Goal: Task Accomplishment & Management: Manage account settings

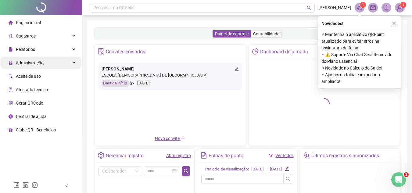
click at [32, 63] on span "Administração" at bounding box center [30, 62] width 28 height 5
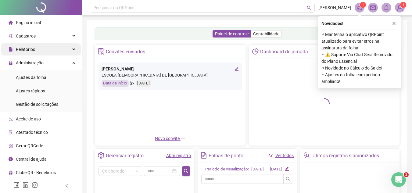
click at [31, 48] on span "Relatórios" at bounding box center [25, 49] width 19 height 5
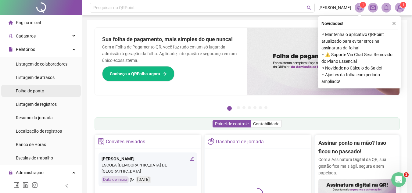
click at [42, 90] on span "Folha de ponto" at bounding box center [30, 90] width 28 height 5
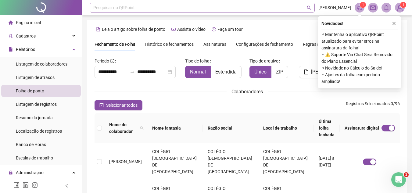
scroll to position [28, 0]
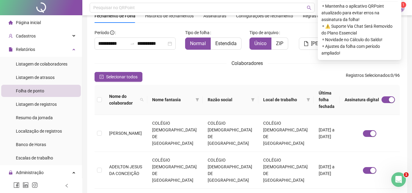
click at [297, 31] on div "Tipo de arquivo Único ZIP" at bounding box center [273, 41] width 52 height 27
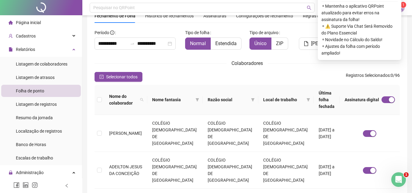
click at [398, 9] on div "Novidades ! ⚬ Mantenha o aplicativo QRPoint atualizado para evitar erros na ass…" at bounding box center [360, 24] width 84 height 72
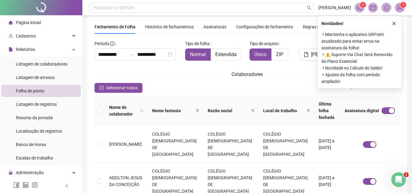
scroll to position [16, 0]
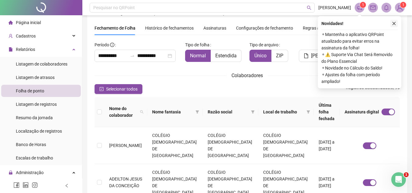
click at [396, 24] on icon "close" at bounding box center [394, 23] width 4 height 4
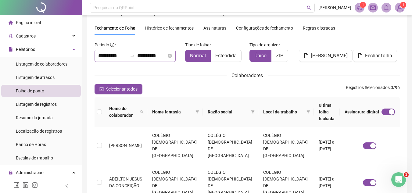
click at [112, 60] on div "**********" at bounding box center [135, 56] width 81 height 12
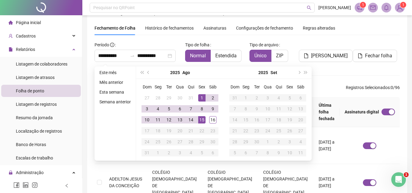
click at [210, 26] on span "Assinaturas" at bounding box center [215, 28] width 23 height 4
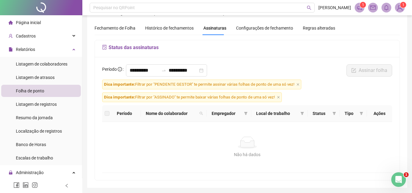
scroll to position [28, 0]
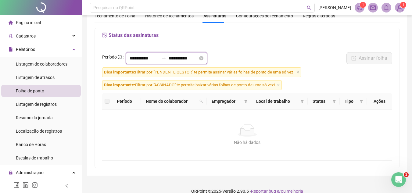
click at [141, 59] on input "**********" at bounding box center [144, 58] width 29 height 7
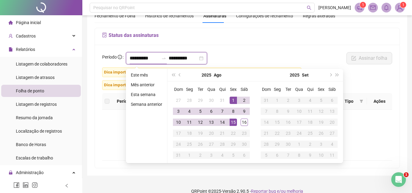
type input "**********"
click at [179, 76] on span "prev-year" at bounding box center [180, 75] width 3 height 3
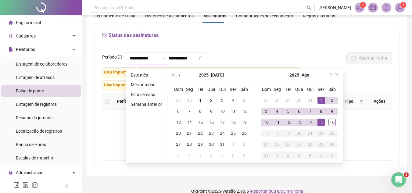
click at [179, 76] on span "prev-year" at bounding box center [180, 75] width 3 height 3
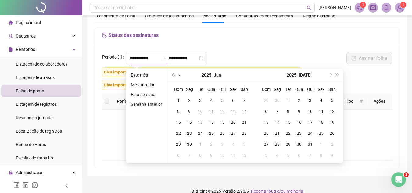
click at [179, 76] on span "prev-year" at bounding box center [180, 75] width 3 height 3
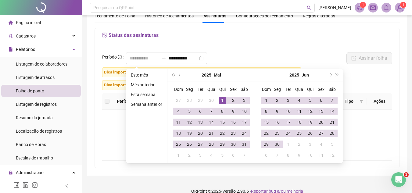
click at [218, 102] on td "1" at bounding box center [222, 100] width 11 height 11
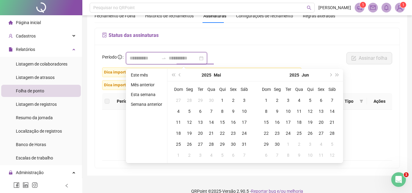
type input "**********"
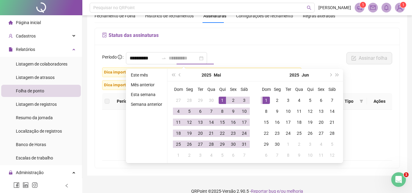
click at [268, 103] on div "1" at bounding box center [266, 100] width 7 height 7
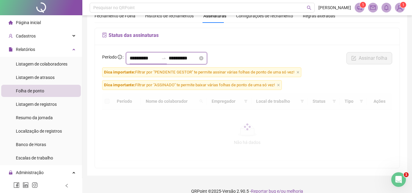
click at [138, 58] on input "**********" at bounding box center [144, 58] width 29 height 7
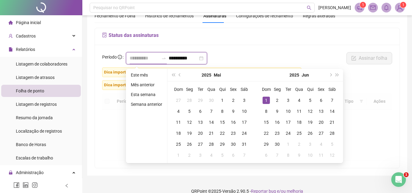
type input "**********"
click at [264, 101] on div "1" at bounding box center [266, 100] width 7 height 7
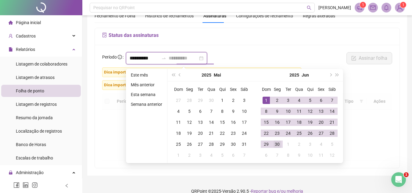
type input "**********"
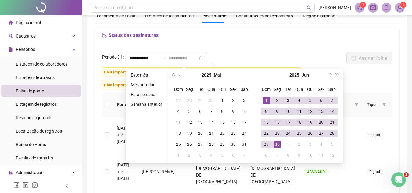
click at [276, 145] on div "30" at bounding box center [277, 144] width 7 height 7
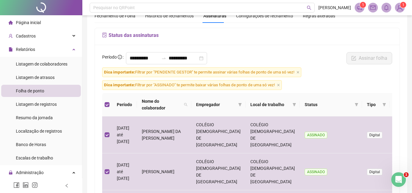
click at [367, 103] on span "Tipo" at bounding box center [373, 104] width 13 height 7
click at [383, 106] on icon "filter" at bounding box center [385, 105] width 4 height 4
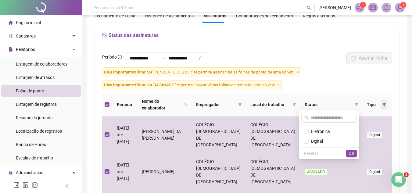
click at [383, 106] on icon "filter" at bounding box center [385, 105] width 4 height 4
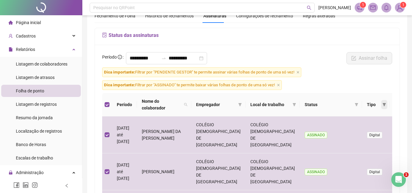
click at [383, 106] on icon "filter" at bounding box center [385, 105] width 4 height 4
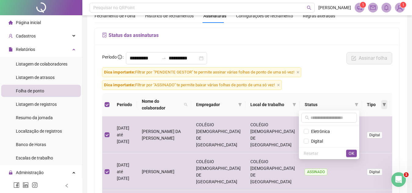
click at [383, 106] on icon "filter" at bounding box center [385, 105] width 4 height 4
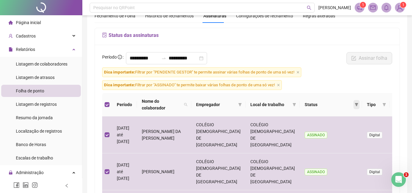
click at [354, 109] on span at bounding box center [357, 104] width 6 height 9
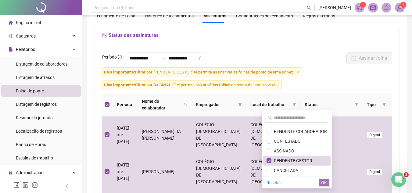
click at [320, 181] on button "OK" at bounding box center [324, 182] width 11 height 7
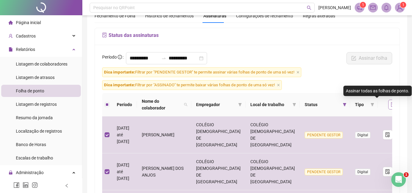
click at [391, 104] on icon "file-done" at bounding box center [393, 104] width 5 height 5
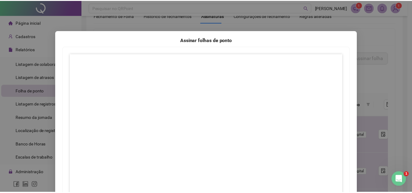
scroll to position [91, 0]
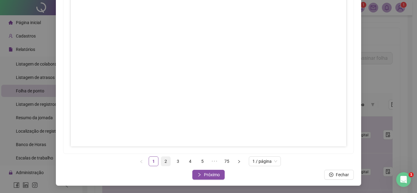
click at [163, 162] on link "2" at bounding box center [165, 161] width 9 height 9
click at [211, 173] on span "Próximo" at bounding box center [212, 174] width 16 height 7
click at [175, 161] on link "3" at bounding box center [177, 161] width 9 height 9
click at [204, 174] on span "Próximo" at bounding box center [212, 174] width 16 height 7
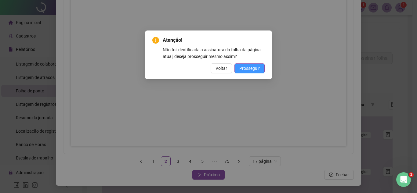
click at [243, 67] on span "Prosseguir" at bounding box center [249, 68] width 20 height 7
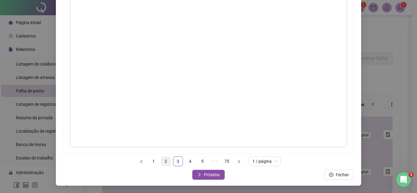
click at [163, 162] on link "2" at bounding box center [165, 161] width 9 height 9
click at [344, 130] on div at bounding box center [208, 55] width 290 height 198
click at [163, 162] on link "2" at bounding box center [165, 161] width 9 height 9
click at [163, 160] on link "2" at bounding box center [165, 161] width 9 height 9
click at [204, 175] on span "Próximo" at bounding box center [212, 174] width 16 height 7
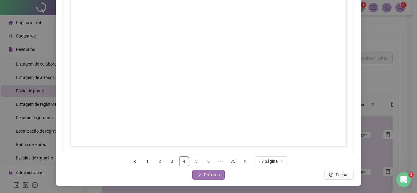
click at [205, 177] on span "Próximo" at bounding box center [212, 174] width 16 height 7
click at [212, 175] on span "Próximo" at bounding box center [212, 174] width 16 height 7
click at [199, 161] on link "7" at bounding box center [202, 161] width 9 height 9
click at [209, 175] on span "Próximo" at bounding box center [212, 174] width 16 height 7
click at [204, 175] on span "Próximo" at bounding box center [212, 174] width 16 height 7
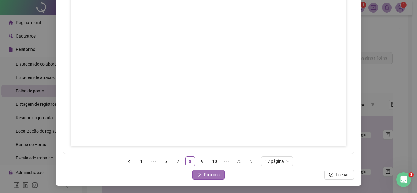
click at [207, 178] on button "Próximo" at bounding box center [208, 175] width 32 height 10
click at [201, 160] on link "10" at bounding box center [202, 161] width 9 height 9
click at [204, 174] on span "Próximo" at bounding box center [212, 174] width 16 height 7
click at [201, 160] on link "11" at bounding box center [202, 161] width 9 height 9
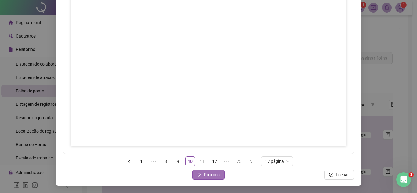
click at [205, 176] on span "Próximo" at bounding box center [212, 174] width 16 height 7
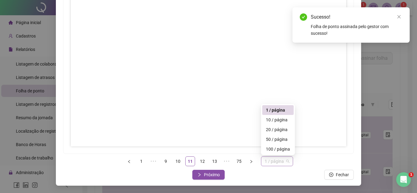
click at [286, 160] on span "1 / página" at bounding box center [277, 161] width 25 height 9
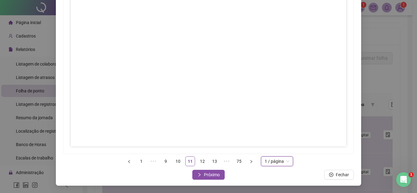
click at [286, 160] on span "1 / página" at bounding box center [277, 161] width 25 height 9
click at [211, 174] on span "Próximo" at bounding box center [212, 174] width 16 height 7
click at [206, 173] on span "Próximo" at bounding box center [212, 174] width 16 height 7
click at [205, 175] on span "Próximo" at bounding box center [212, 174] width 16 height 7
click at [209, 172] on span "Próximo" at bounding box center [212, 174] width 16 height 7
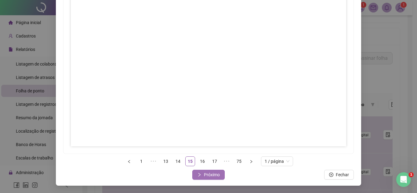
click at [208, 173] on span "Próximo" at bounding box center [212, 174] width 16 height 7
click at [210, 174] on span "Próximo" at bounding box center [212, 174] width 16 height 7
click at [209, 175] on span "Próximo" at bounding box center [212, 174] width 16 height 7
click at [204, 173] on span "Próximo" at bounding box center [212, 174] width 16 height 7
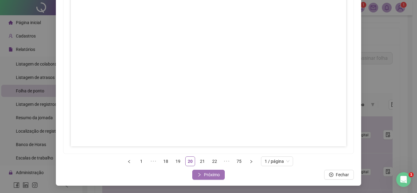
click at [210, 177] on span "Próximo" at bounding box center [212, 174] width 16 height 7
click at [208, 174] on span "Próximo" at bounding box center [212, 174] width 16 height 7
click at [214, 177] on span "Próximo" at bounding box center [212, 174] width 16 height 7
click at [210, 175] on span "Próximo" at bounding box center [212, 174] width 16 height 7
click at [205, 173] on span "Próximo" at bounding box center [212, 174] width 16 height 7
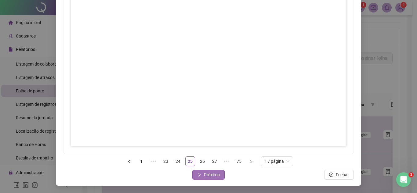
click at [211, 177] on span "Próximo" at bounding box center [212, 174] width 16 height 7
click at [213, 173] on span "Próximo" at bounding box center [212, 174] width 16 height 7
click at [207, 172] on span "Próximo" at bounding box center [212, 174] width 16 height 7
click at [209, 176] on span "Próximo" at bounding box center [212, 174] width 16 height 7
click at [213, 175] on span "Próximo" at bounding box center [212, 174] width 16 height 7
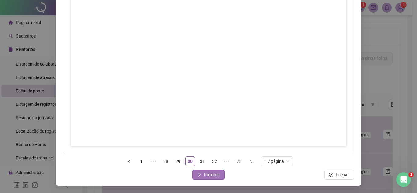
click at [211, 176] on span "Próximo" at bounding box center [212, 174] width 16 height 7
click at [213, 175] on span "Próximo" at bounding box center [212, 174] width 16 height 7
click at [207, 176] on span "Próximo" at bounding box center [212, 174] width 16 height 7
click at [208, 175] on span "Próximo" at bounding box center [212, 174] width 16 height 7
click at [207, 173] on span "Próximo" at bounding box center [212, 174] width 16 height 7
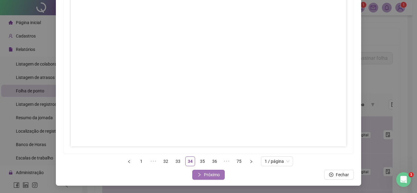
click at [207, 173] on span "Próximo" at bounding box center [212, 174] width 16 height 7
click at [210, 176] on span "Próximo" at bounding box center [212, 174] width 16 height 7
click at [206, 174] on span "Próximo" at bounding box center [212, 174] width 16 height 7
click at [208, 175] on span "Próximo" at bounding box center [212, 174] width 16 height 7
click at [213, 175] on span "Próximo" at bounding box center [212, 174] width 16 height 7
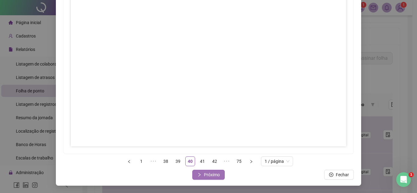
click at [209, 175] on span "Próximo" at bounding box center [212, 174] width 16 height 7
click at [211, 178] on button "Próximo" at bounding box center [208, 175] width 32 height 10
click at [211, 176] on span "Próximo" at bounding box center [212, 174] width 16 height 7
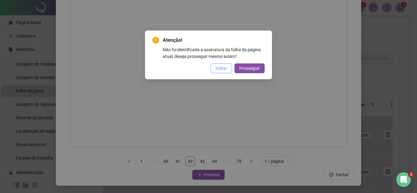
click at [220, 69] on span "Voltar" at bounding box center [221, 68] width 12 height 7
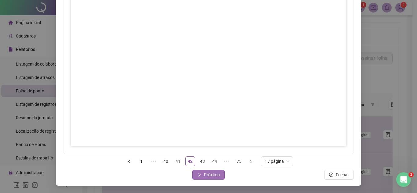
click at [211, 173] on span "Próximo" at bounding box center [212, 174] width 16 height 7
click at [201, 176] on button "Próximo" at bounding box center [208, 175] width 32 height 10
click at [207, 175] on span "Próximo" at bounding box center [212, 174] width 16 height 7
click at [200, 163] on link "46" at bounding box center [202, 161] width 9 height 9
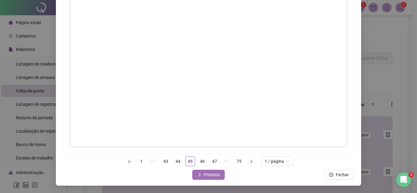
click at [207, 176] on span "Próximo" at bounding box center [212, 174] width 16 height 7
click at [207, 175] on span "Próximo" at bounding box center [212, 174] width 16 height 7
click at [207, 176] on span "Próximo" at bounding box center [212, 174] width 16 height 7
click at [208, 174] on span "Próximo" at bounding box center [212, 174] width 16 height 7
click at [211, 176] on span "Próximo" at bounding box center [212, 174] width 16 height 7
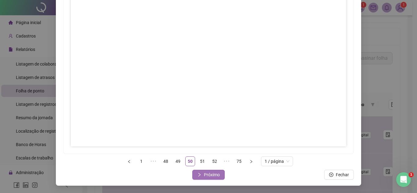
click at [207, 176] on span "Próximo" at bounding box center [212, 174] width 16 height 7
click at [211, 176] on span "Próximo" at bounding box center [212, 174] width 16 height 7
click at [211, 173] on span "Próximo" at bounding box center [212, 174] width 16 height 7
click at [210, 173] on span "Próximo" at bounding box center [212, 174] width 16 height 7
click at [210, 177] on span "Próximo" at bounding box center [212, 174] width 16 height 7
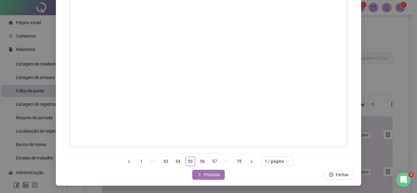
click at [212, 172] on span "Próximo" at bounding box center [212, 174] width 16 height 7
click at [209, 176] on span "Próximo" at bounding box center [212, 174] width 16 height 7
click at [205, 173] on span "Próximo" at bounding box center [212, 174] width 16 height 7
click at [210, 175] on span "Próximo" at bounding box center [212, 174] width 16 height 7
click at [209, 175] on span "Próximo" at bounding box center [212, 174] width 16 height 7
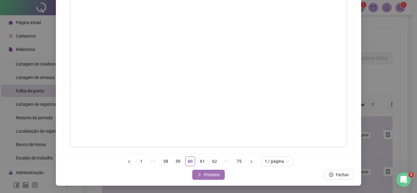
click at [210, 174] on span "Próximo" at bounding box center [212, 174] width 16 height 7
click at [207, 174] on span "Próximo" at bounding box center [212, 174] width 16 height 7
click at [207, 175] on span "Próximo" at bounding box center [212, 174] width 16 height 7
click at [209, 174] on span "Próximo" at bounding box center [212, 174] width 16 height 7
click at [208, 175] on span "Próximo" at bounding box center [212, 174] width 16 height 7
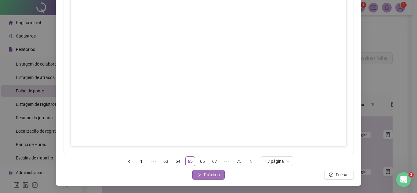
click at [207, 178] on span "Próximo" at bounding box center [212, 174] width 16 height 7
click at [204, 175] on span "Próximo" at bounding box center [212, 174] width 16 height 7
click at [208, 173] on span "Próximo" at bounding box center [212, 174] width 16 height 7
click at [211, 176] on span "Próximo" at bounding box center [212, 174] width 16 height 7
click at [207, 177] on span "Próximo" at bounding box center [212, 174] width 16 height 7
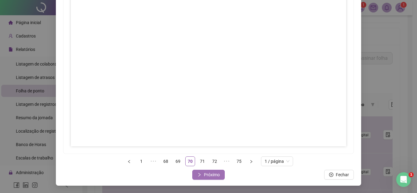
click at [208, 179] on button "Próximo" at bounding box center [208, 175] width 32 height 10
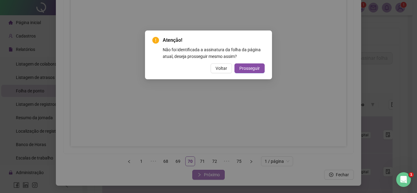
click at [208, 179] on div "Atenção! Não foi identificada a assinatura da folha da página atual, deseja pro…" at bounding box center [208, 96] width 417 height 193
click at [222, 69] on span "Voltar" at bounding box center [221, 68] width 12 height 7
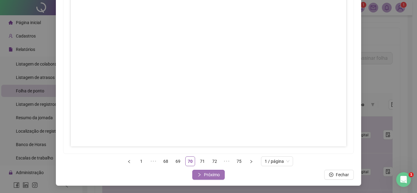
click at [207, 176] on span "Próximo" at bounding box center [212, 174] width 16 height 7
click at [199, 161] on link "72" at bounding box center [202, 161] width 9 height 9
click at [208, 175] on span "Próximo" at bounding box center [212, 174] width 16 height 7
click at [207, 164] on link "73" at bounding box center [208, 161] width 9 height 9
click at [209, 174] on span "Próximo" at bounding box center [212, 174] width 16 height 7
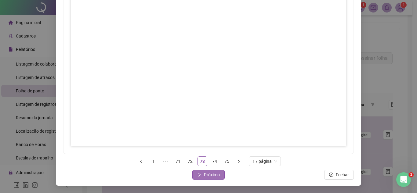
click at [211, 176] on span "Próximo" at bounding box center [212, 174] width 16 height 7
click at [210, 175] on span "Próximo" at bounding box center [212, 174] width 16 height 7
click at [225, 163] on link "75" at bounding box center [226, 161] width 9 height 9
click at [208, 174] on span "Fechar" at bounding box center [211, 174] width 13 height 7
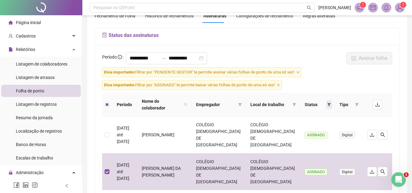
click at [327, 103] on icon "filter" at bounding box center [329, 105] width 4 height 4
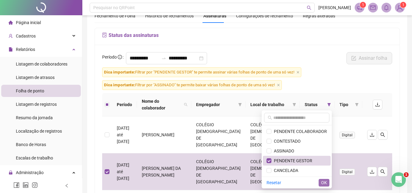
click at [322, 182] on span "OK" at bounding box center [324, 182] width 6 height 7
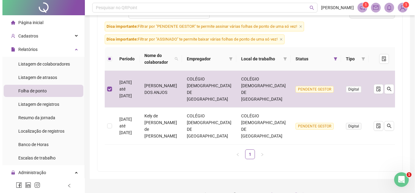
scroll to position [86, 0]
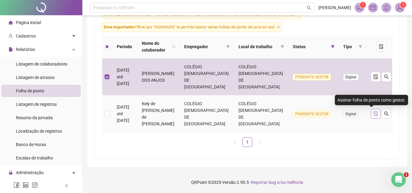
click at [374, 114] on icon "file-done" at bounding box center [376, 113] width 4 height 5
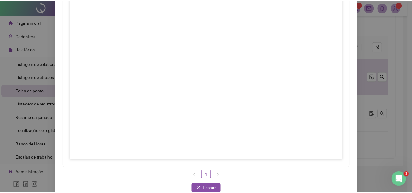
scroll to position [91, 0]
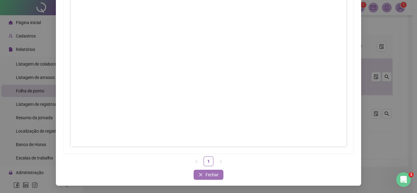
click at [206, 176] on span "Fechar" at bounding box center [211, 174] width 13 height 7
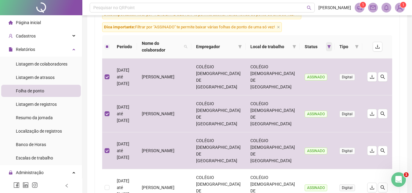
click at [327, 46] on icon "filter" at bounding box center [329, 47] width 4 height 4
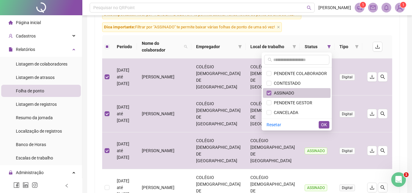
click at [272, 96] on label at bounding box center [269, 93] width 5 height 7
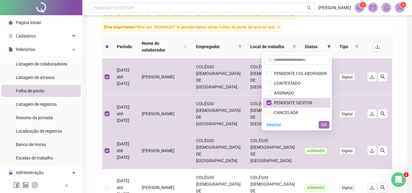
click at [323, 123] on span "OK" at bounding box center [324, 124] width 6 height 7
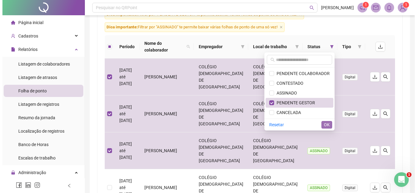
scroll to position [49, 0]
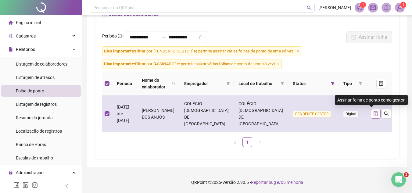
click at [371, 115] on button "button" at bounding box center [376, 114] width 10 height 10
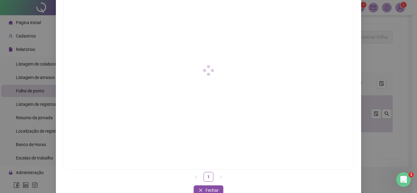
scroll to position [91, 0]
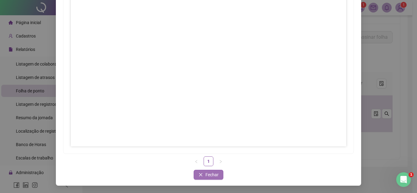
click at [207, 174] on span "Fechar" at bounding box center [211, 174] width 13 height 7
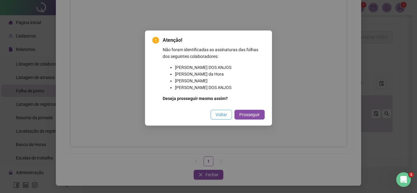
click at [219, 114] on span "Voltar" at bounding box center [221, 114] width 12 height 7
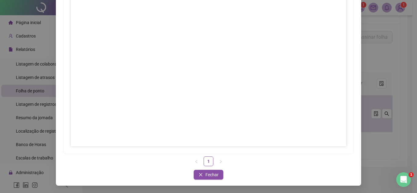
click at [411, 74] on div "Assinar folhas de ponto 1 Fechar Fechar" at bounding box center [208, 96] width 417 height 193
click at [211, 172] on span "Fechar" at bounding box center [211, 174] width 13 height 7
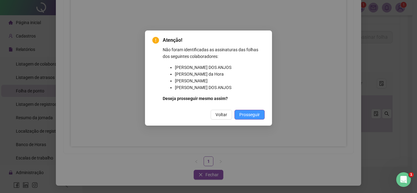
click at [244, 113] on span "Prosseguir" at bounding box center [249, 114] width 20 height 7
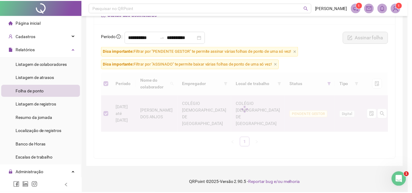
scroll to position [43, 0]
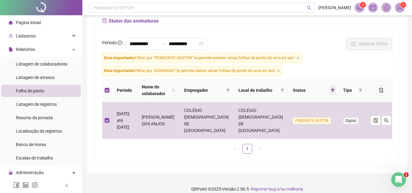
click at [331, 92] on icon "filter" at bounding box center [333, 90] width 4 height 4
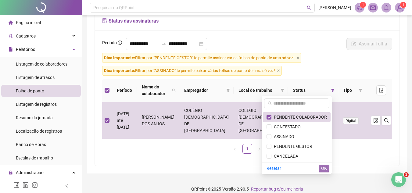
click at [321, 169] on button "OK" at bounding box center [324, 168] width 11 height 7
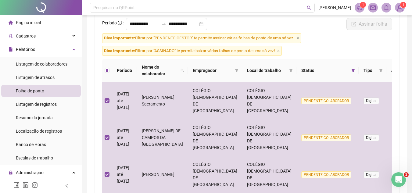
scroll to position [50, 0]
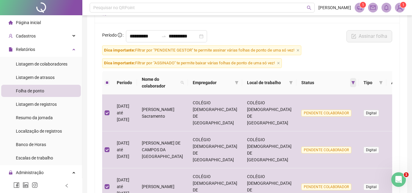
click at [351, 82] on icon "filter" at bounding box center [353, 83] width 4 height 4
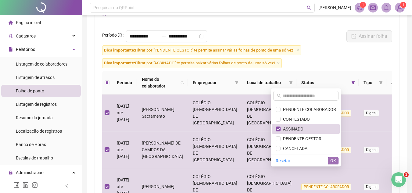
click at [333, 160] on span "OK" at bounding box center [333, 160] width 6 height 7
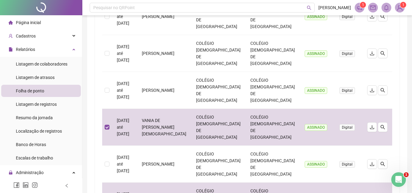
scroll to position [307, 0]
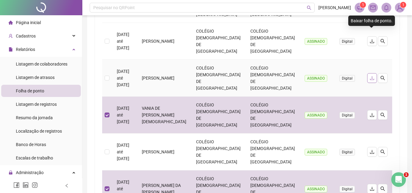
click at [372, 76] on icon "download" at bounding box center [372, 78] width 5 height 5
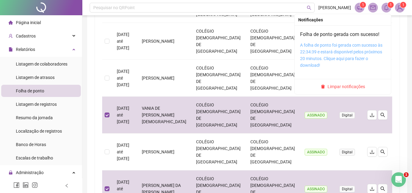
click at [351, 50] on link "A folha de ponto foi gerada com sucesso às 22:34:39 e estará disponível pelos p…" at bounding box center [341, 55] width 82 height 25
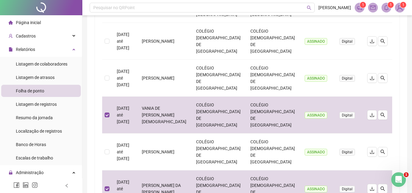
click at [37, 92] on span "Folha de ponto" at bounding box center [30, 90] width 28 height 5
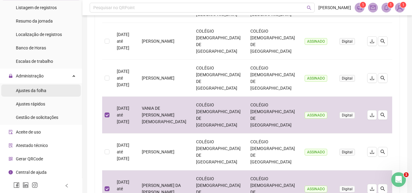
click at [39, 89] on span "Ajustes da folha" at bounding box center [31, 90] width 31 height 5
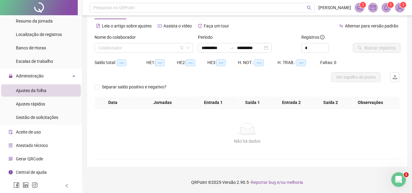
scroll to position [22, 0]
click at [118, 50] on input "search" at bounding box center [141, 47] width 86 height 9
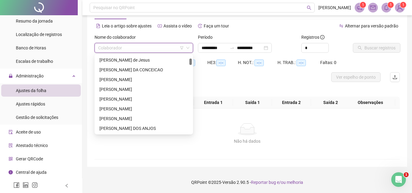
scroll to position [39, 0]
click at [131, 119] on div "ANDREA HUMILDES DOS ANJOS" at bounding box center [143, 118] width 89 height 7
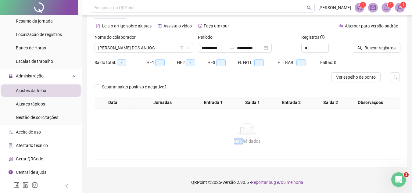
click at [131, 119] on div "Não há dados Não há dados" at bounding box center [247, 134] width 305 height 51
click at [394, 51] on span "Buscar registros" at bounding box center [380, 48] width 31 height 7
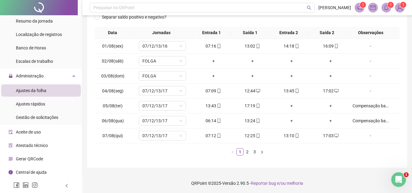
scroll to position [98, 0]
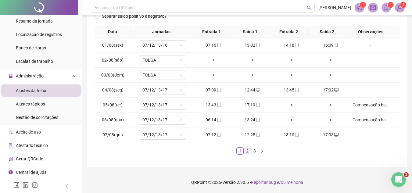
click at [247, 150] on link "2" at bounding box center [247, 151] width 7 height 7
click at [326, 135] on div "+" at bounding box center [331, 135] width 34 height 7
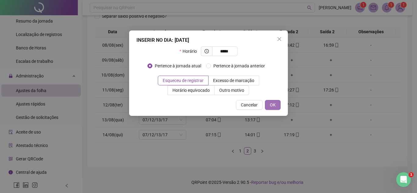
type input "*****"
click at [274, 103] on span "OK" at bounding box center [273, 105] width 6 height 7
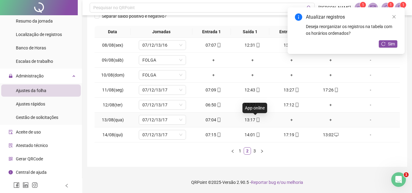
click at [256, 120] on icon "mobile" at bounding box center [258, 120] width 4 height 4
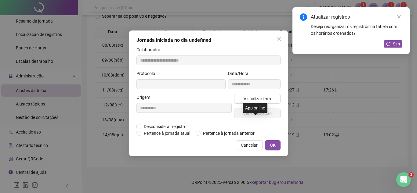
type input "**********"
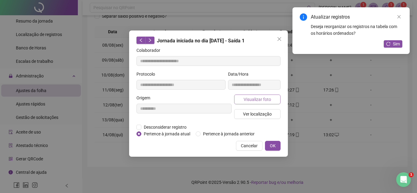
click at [258, 99] on span "Visualizar foto" at bounding box center [256, 99] width 27 height 7
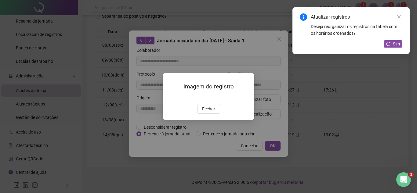
click at [170, 98] on img at bounding box center [170, 98] width 0 height 0
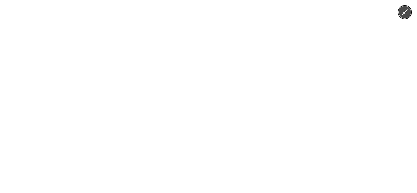
click at [304, 81] on div at bounding box center [208, 96] width 417 height 193
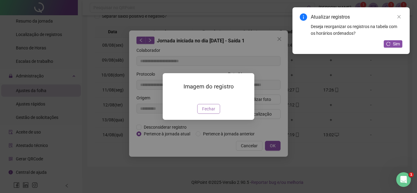
click at [207, 112] on span "Fechar" at bounding box center [208, 109] width 13 height 7
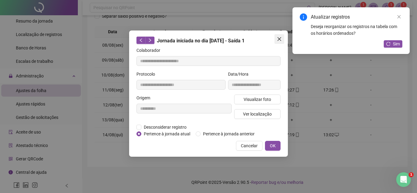
click at [279, 38] on icon "close" at bounding box center [279, 39] width 5 height 5
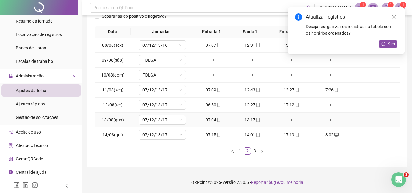
click at [289, 120] on div "+" at bounding box center [292, 120] width 34 height 7
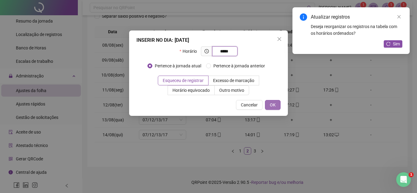
type input "*****"
click at [272, 104] on span "OK" at bounding box center [273, 105] width 6 height 7
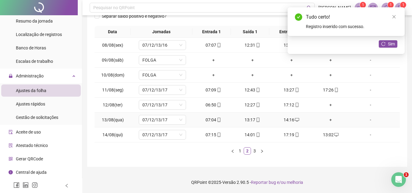
click at [328, 121] on div "+" at bounding box center [331, 120] width 34 height 7
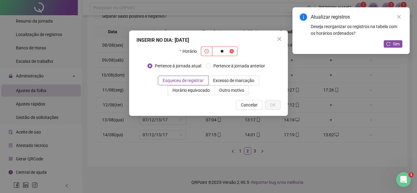
type input "*"
type input "*****"
click at [274, 105] on span "OK" at bounding box center [273, 105] width 6 height 7
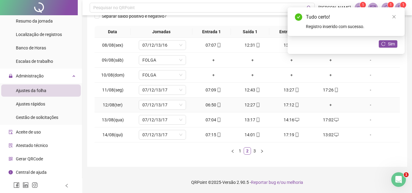
click at [325, 106] on div "+" at bounding box center [331, 105] width 34 height 7
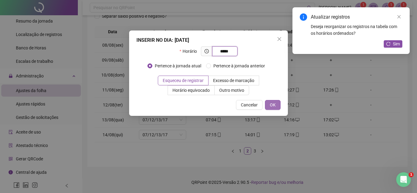
type input "*****"
click at [269, 107] on button "OK" at bounding box center [273, 105] width 16 height 10
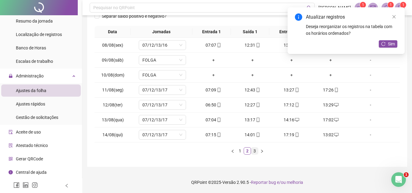
click at [256, 153] on link "3" at bounding box center [254, 151] width 7 height 7
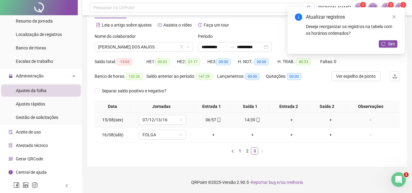
click at [289, 119] on div "+" at bounding box center [292, 120] width 34 height 7
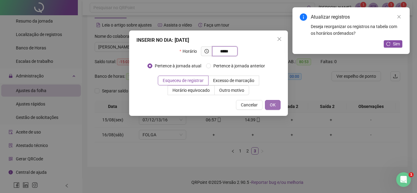
type input "*****"
click at [276, 105] on button "OK" at bounding box center [273, 105] width 16 height 10
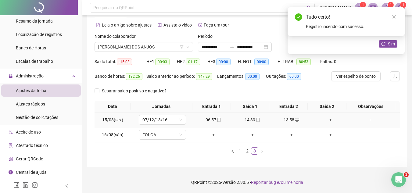
click at [327, 120] on div "+" at bounding box center [331, 120] width 34 height 7
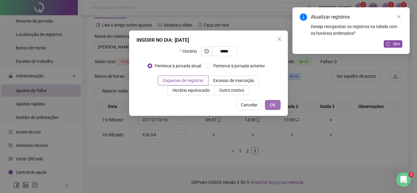
type input "*****"
click at [273, 103] on span "OK" at bounding box center [273, 105] width 6 height 7
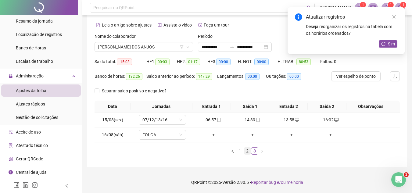
click at [247, 151] on link "2" at bounding box center [247, 151] width 7 height 7
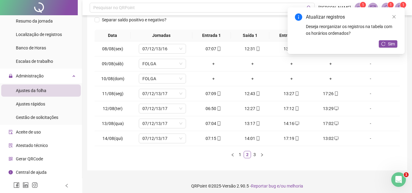
scroll to position [96, 0]
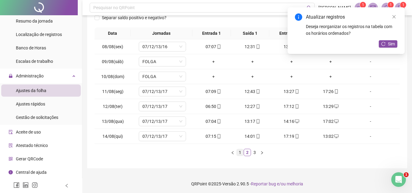
click at [240, 152] on link "1" at bounding box center [240, 152] width 7 height 7
click at [200, 25] on div "Separar saldo positivo e negativo?" at bounding box center [247, 20] width 305 height 15
click at [396, 15] on icon "close" at bounding box center [394, 17] width 4 height 4
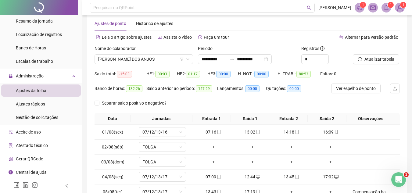
scroll to position [0, 0]
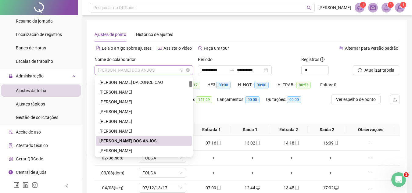
click at [164, 68] on span "ANDREA HUMILDES DOS ANJOS" at bounding box center [143, 70] width 91 height 9
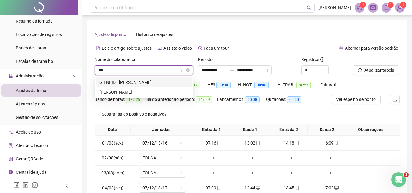
type input "****"
click at [132, 79] on div "Rita Avelino Bandeira Ferreira" at bounding box center [143, 82] width 89 height 7
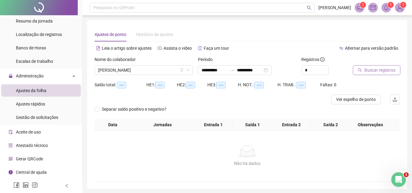
click at [367, 74] on button "Buscar registros" at bounding box center [377, 70] width 48 height 10
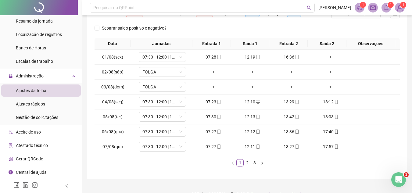
scroll to position [98, 0]
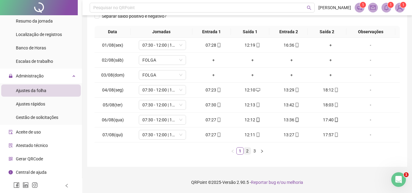
click at [248, 153] on link "2" at bounding box center [247, 151] width 7 height 7
click at [256, 151] on link "3" at bounding box center [254, 151] width 7 height 7
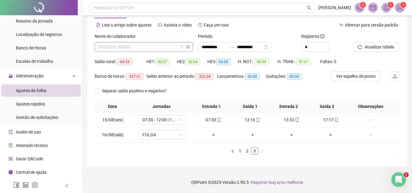
scroll to position [703, 0]
click at [154, 48] on span "Rita Avelino Bandeira Ferreira" at bounding box center [143, 46] width 91 height 9
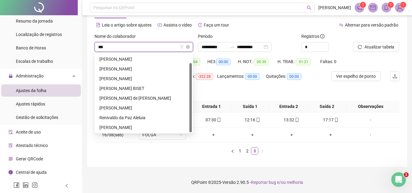
scroll to position [0, 0]
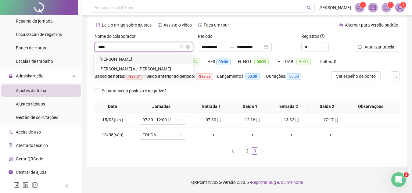
type input "***"
click at [143, 59] on div "JOAO PAULO DOS SANTOS AMENO" at bounding box center [143, 59] width 89 height 7
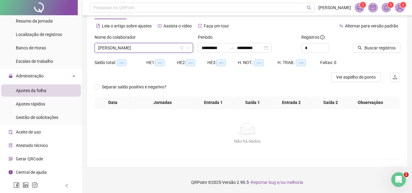
scroll to position [22, 0]
click at [366, 45] on span "Buscar registros" at bounding box center [380, 48] width 31 height 7
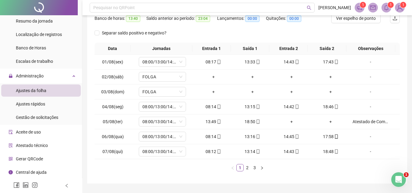
scroll to position [83, 0]
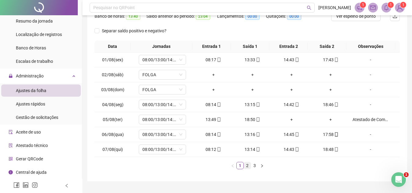
click at [249, 164] on link "2" at bounding box center [247, 165] width 7 height 7
click at [255, 167] on link "3" at bounding box center [254, 165] width 7 height 7
